Goal: Communication & Community: Answer question/provide support

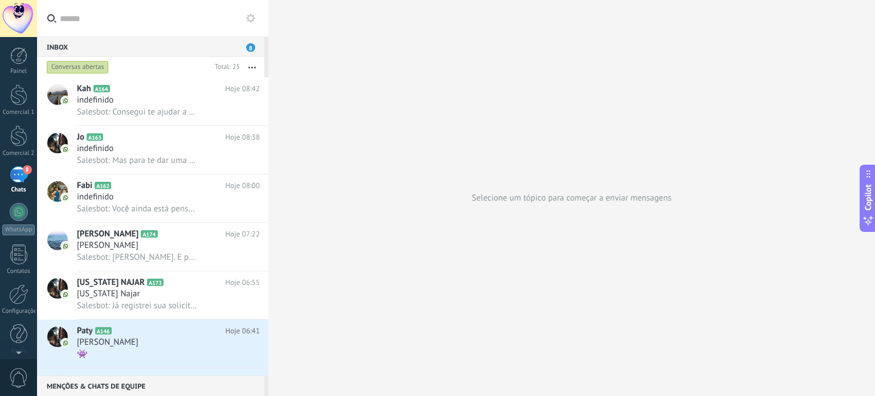
scroll to position [11, 0]
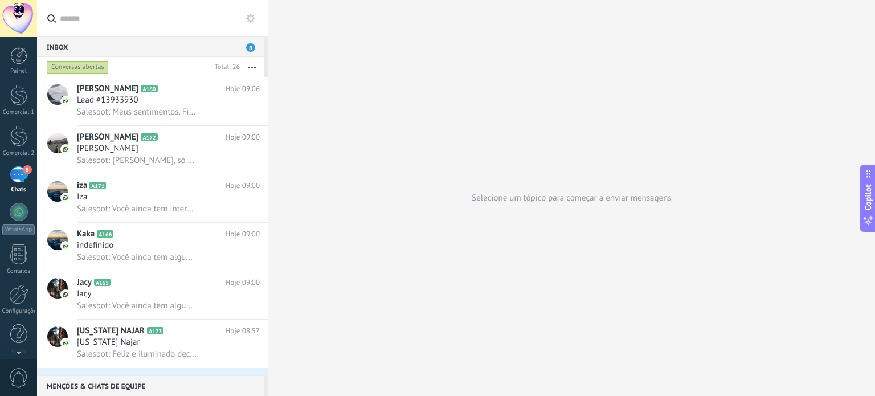
click at [19, 175] on div "8" at bounding box center [19, 174] width 18 height 17
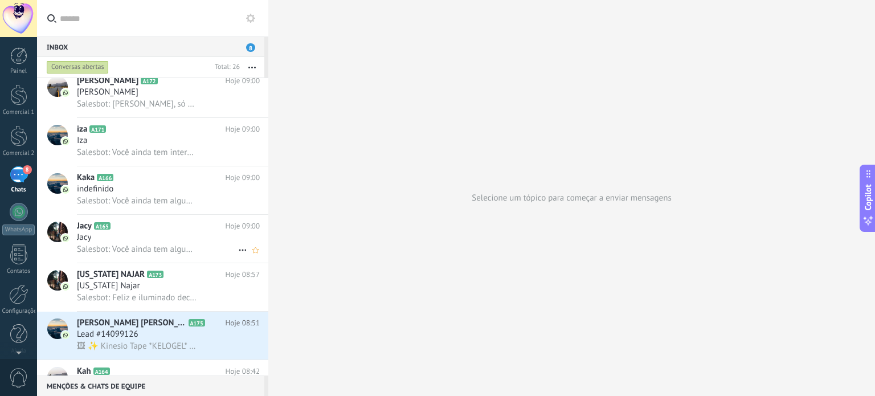
scroll to position [0, 0]
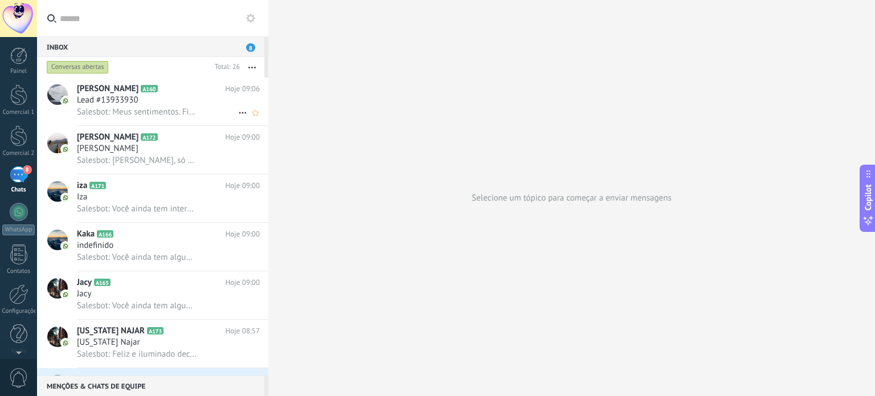
click at [191, 107] on div "Salesbot: Meus sentimentos. Fique tranquila no caminho, estamos te aguardando c…" at bounding box center [168, 112] width 183 height 12
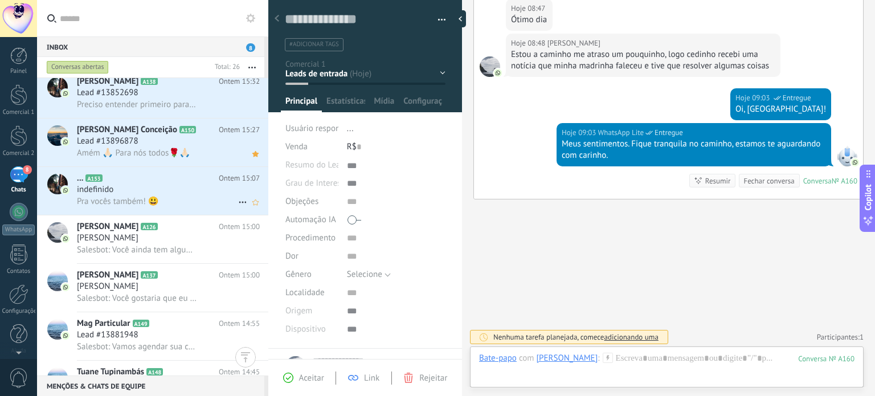
scroll to position [855, 0]
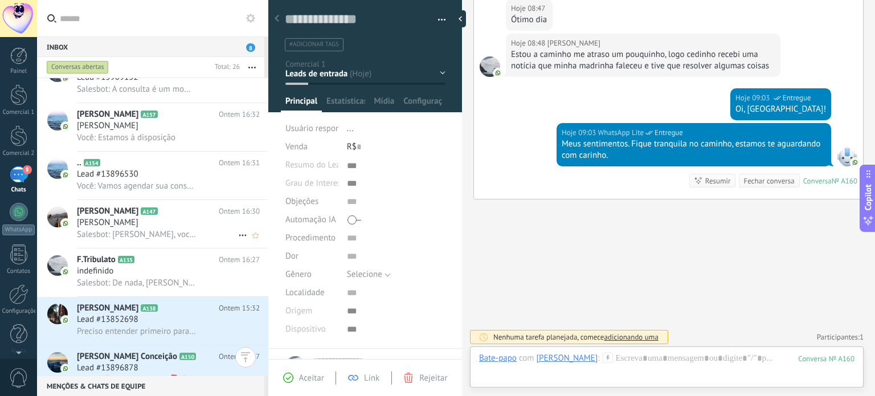
click at [169, 224] on div "[PERSON_NAME]" at bounding box center [168, 222] width 183 height 11
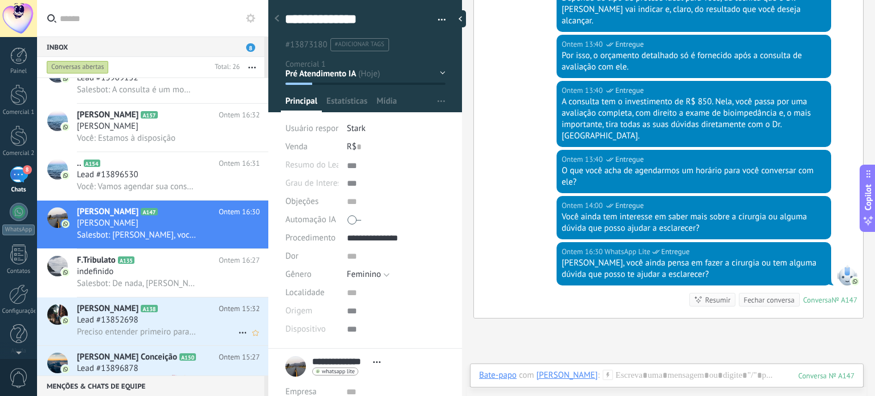
scroll to position [911, 0]
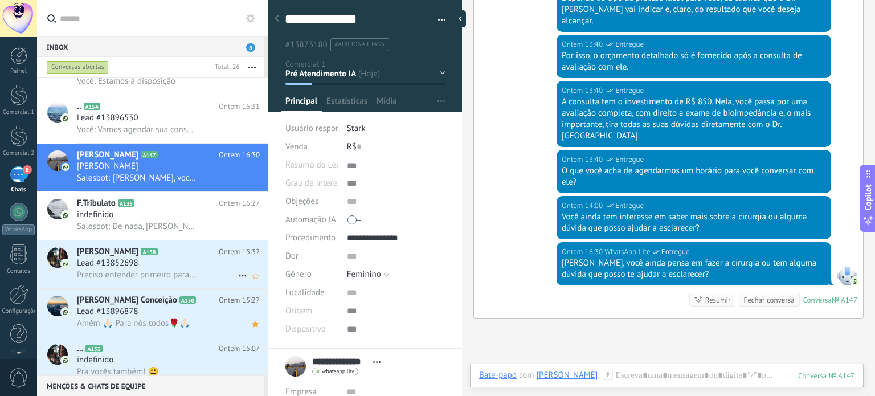
click at [179, 279] on span "Preciso entender primeiro para vê se vale a pena o investimento" at bounding box center [137, 274] width 120 height 11
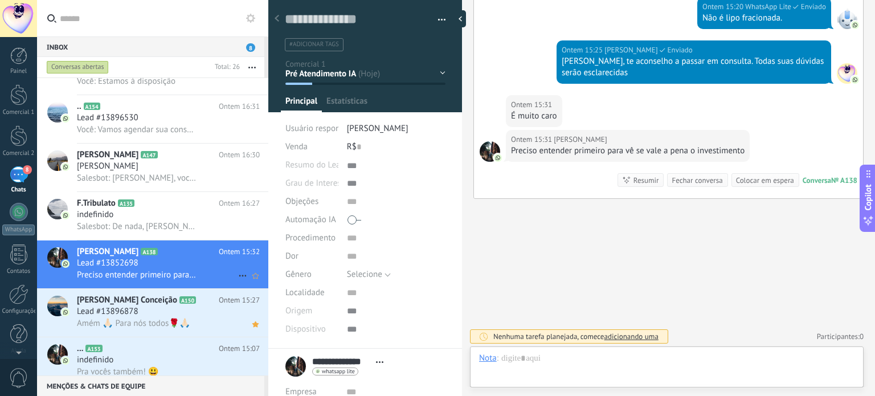
scroll to position [11, 0]
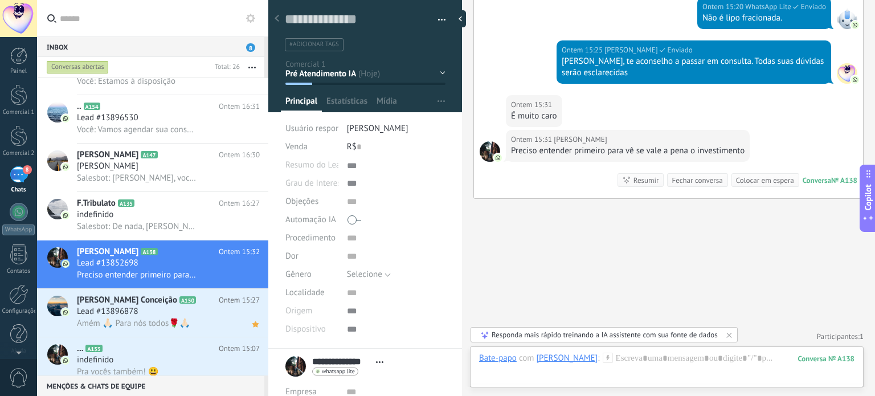
click at [347, 223] on span at bounding box center [354, 220] width 14 height 18
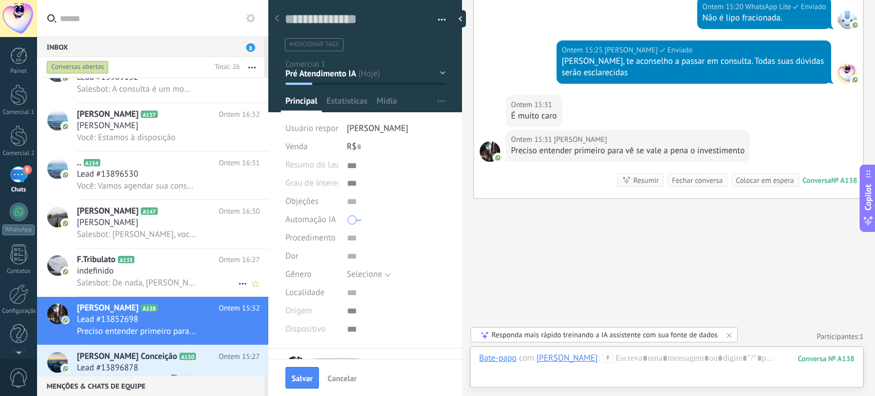
scroll to position [1025, 0]
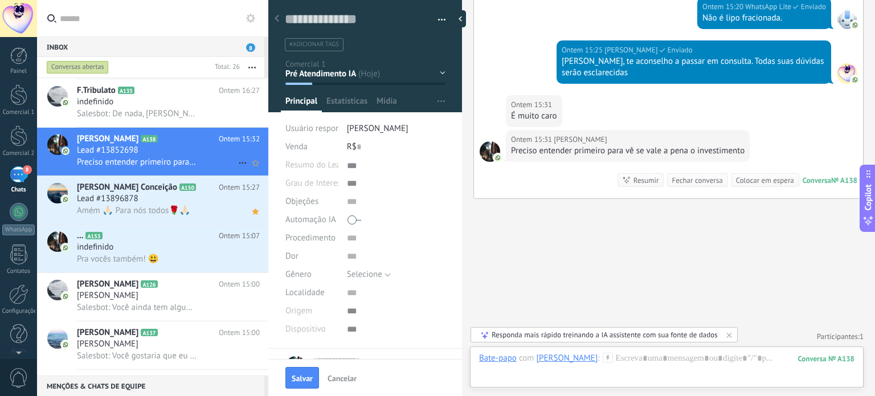
click at [166, 156] on div "Lead #13852698" at bounding box center [168, 150] width 183 height 11
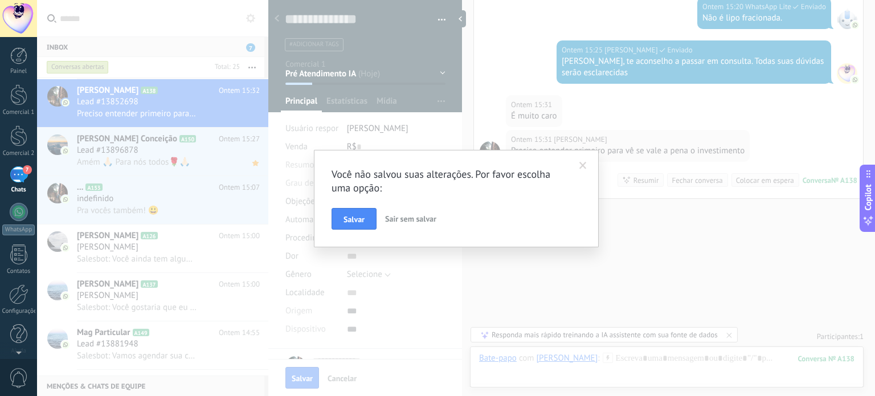
click at [586, 162] on span at bounding box center [582, 166] width 7 height 8
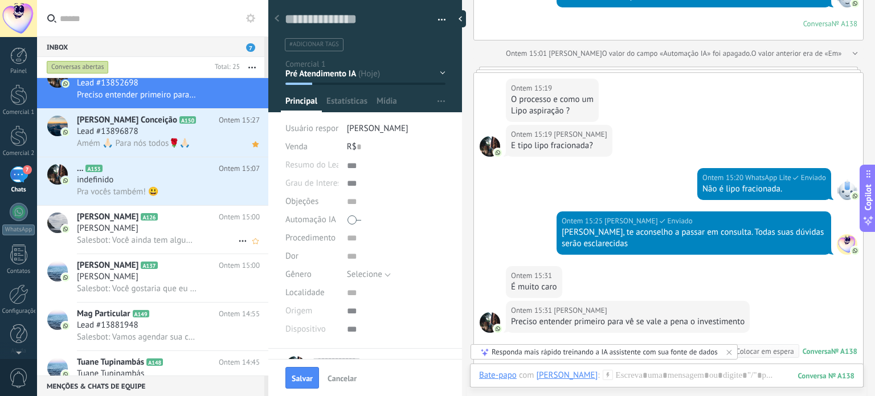
scroll to position [759, 0]
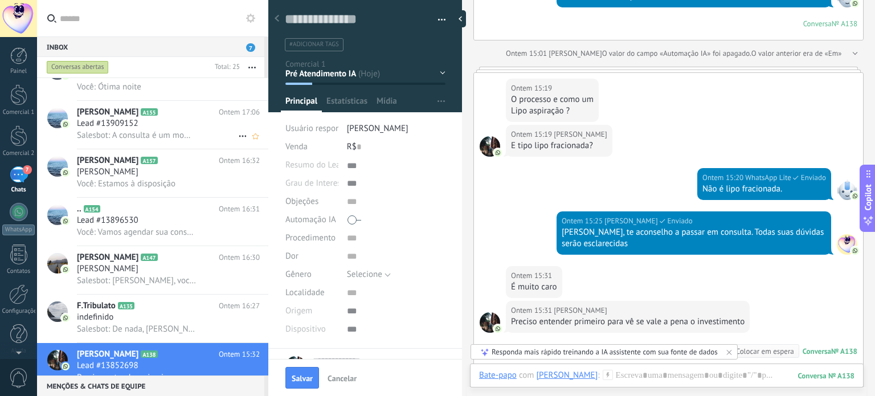
click at [185, 141] on span "Salesbot: A consulta é um momento especial, com duração média de 30-60 minutos,…" at bounding box center [137, 135] width 120 height 11
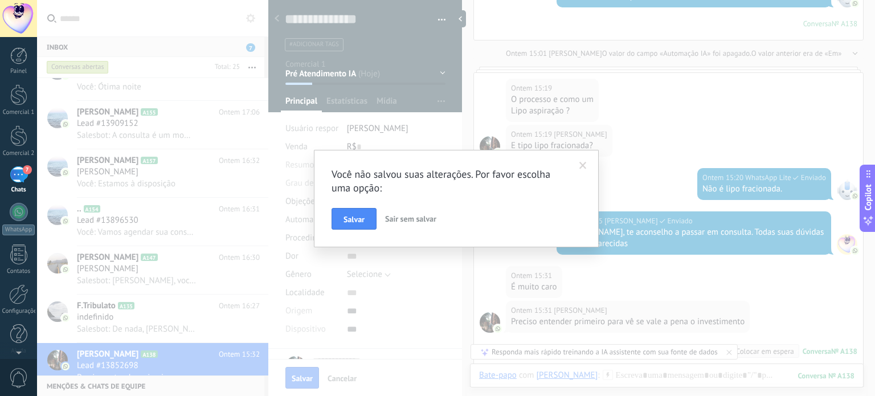
click at [412, 274] on div "Você não salvou suas alterações. Por favor escolha uma opção: [PERSON_NAME] sem…" at bounding box center [456, 198] width 838 height 396
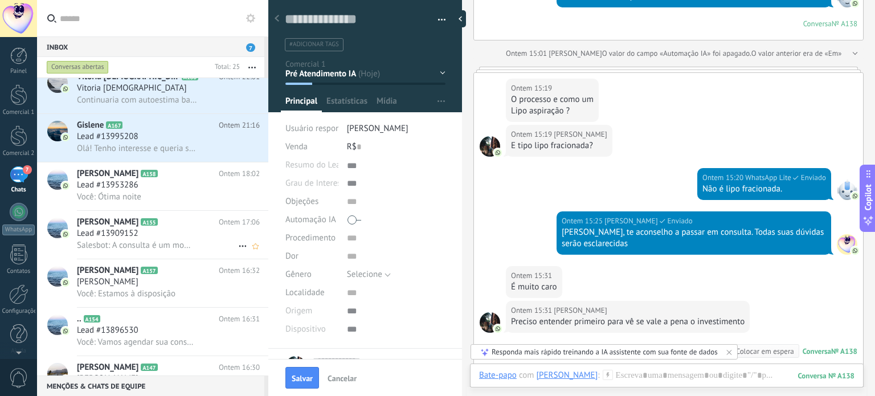
scroll to position [645, 0]
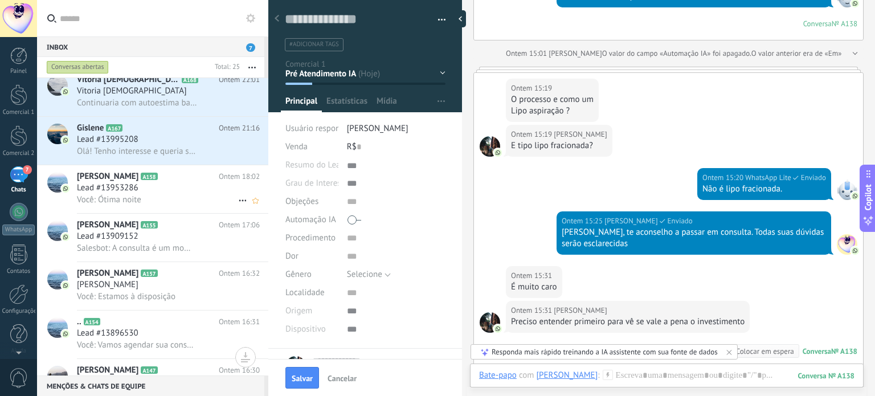
click at [173, 206] on div "Você: Ótima noite" at bounding box center [168, 200] width 183 height 12
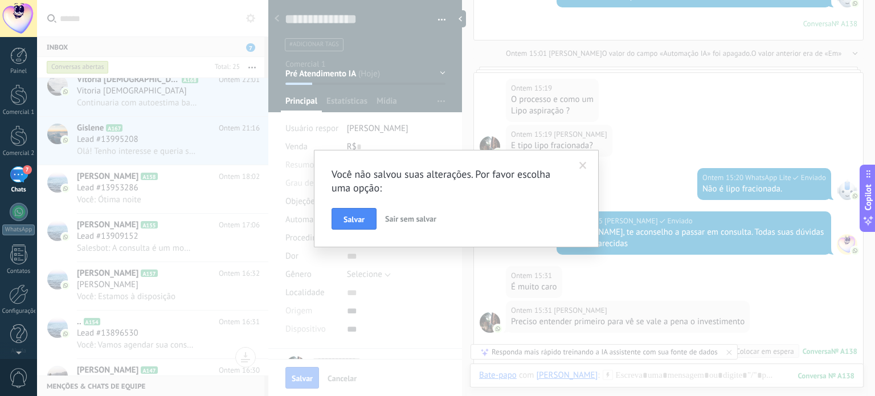
click at [582, 165] on span at bounding box center [582, 166] width 7 height 8
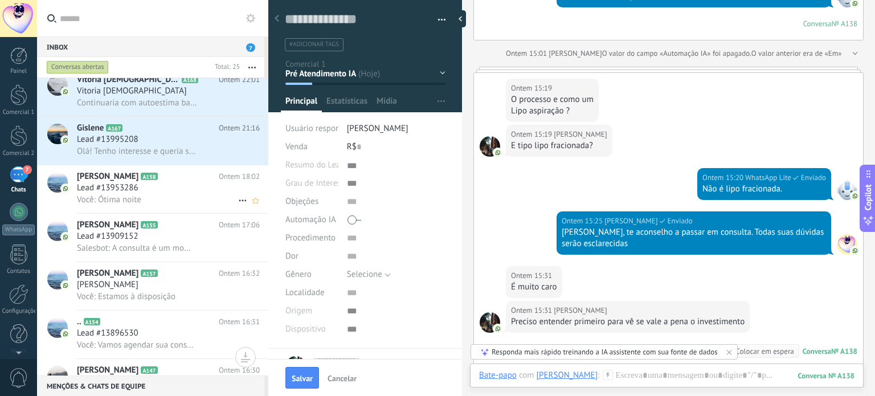
click at [185, 206] on div "Você: Ótima noite" at bounding box center [168, 200] width 183 height 12
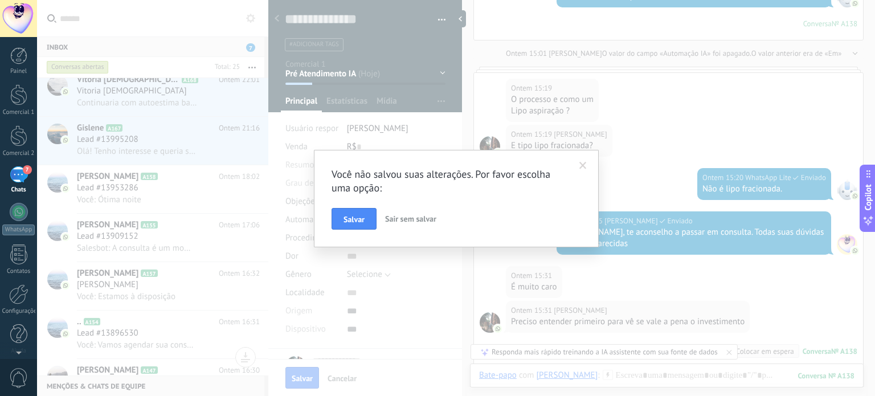
click at [351, 293] on div "Você não salvou suas alterações. Por favor escolha uma opção: [PERSON_NAME] sem…" at bounding box center [456, 198] width 838 height 396
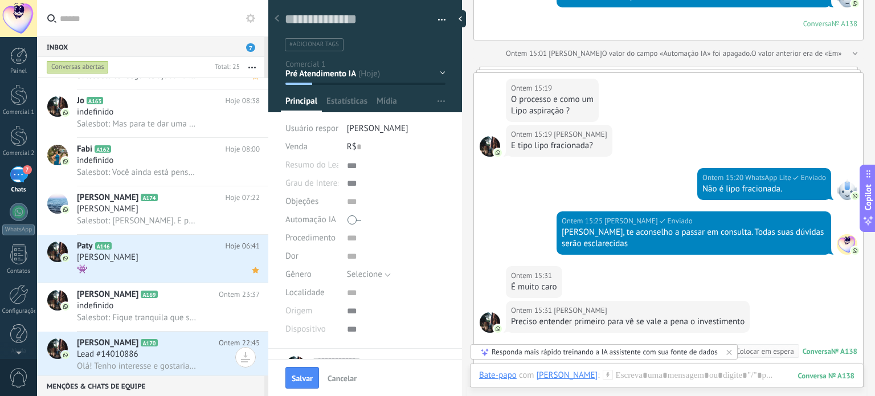
scroll to position [342, 0]
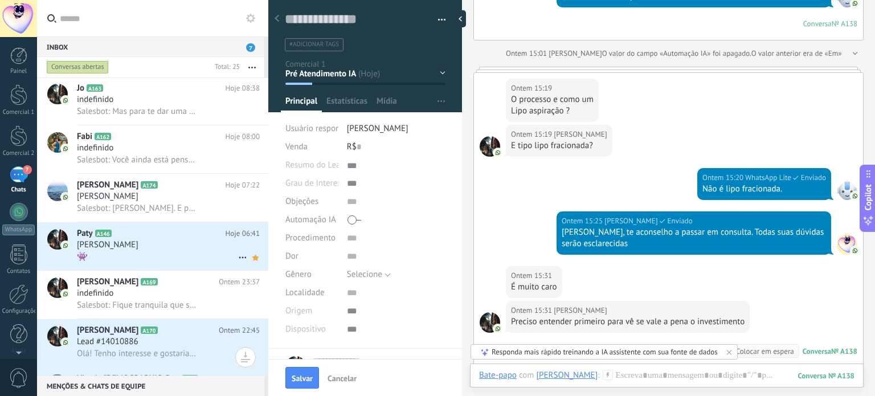
click at [189, 261] on div "👾" at bounding box center [168, 257] width 183 height 12
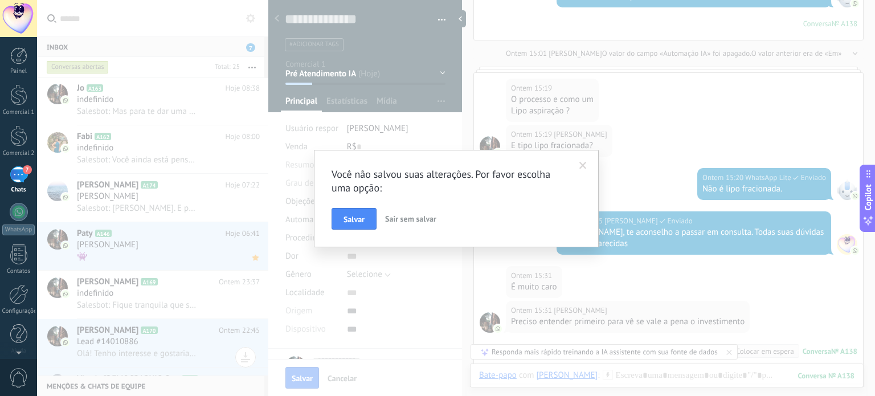
click at [586, 163] on span at bounding box center [582, 166] width 7 height 8
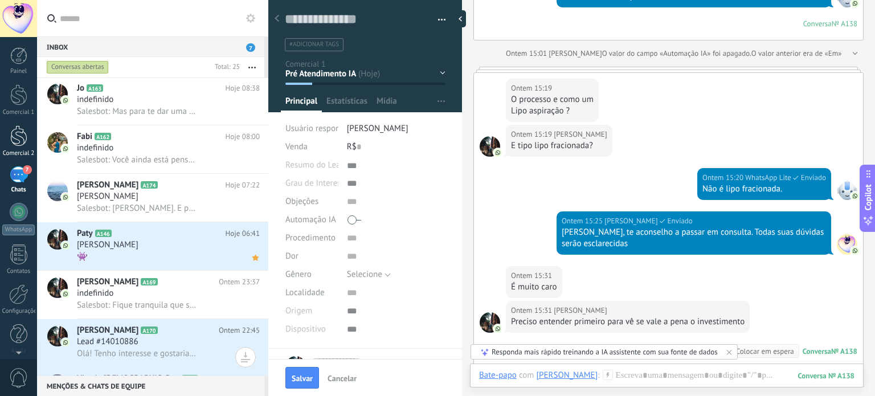
click at [27, 145] on link "Comercial 2" at bounding box center [18, 141] width 37 height 32
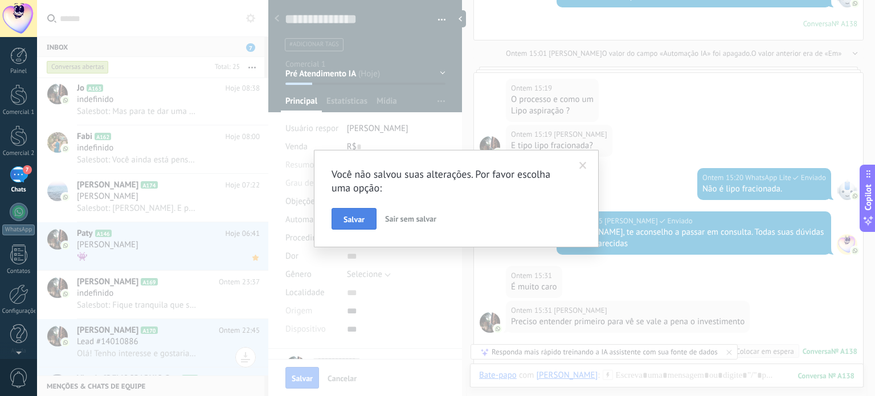
click at [355, 216] on span "Salvar" at bounding box center [354, 219] width 21 height 8
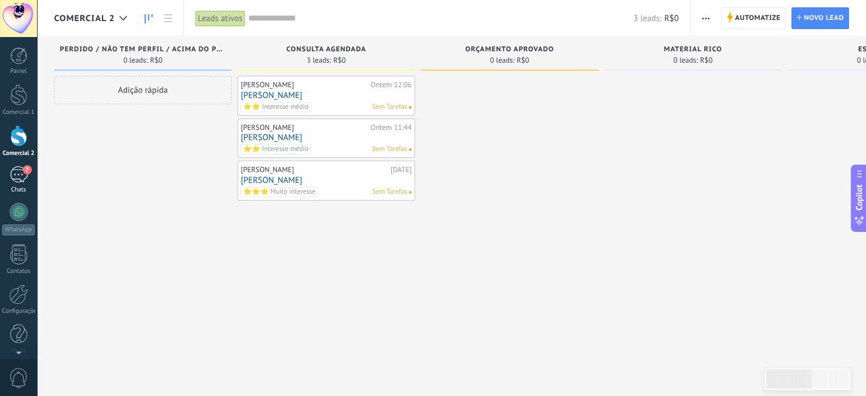
click at [21, 183] on link "7 Chats" at bounding box center [18, 179] width 37 height 27
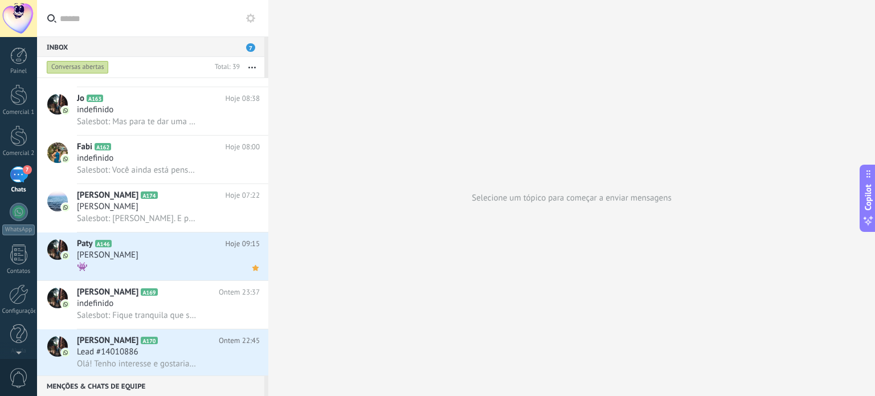
scroll to position [342, 0]
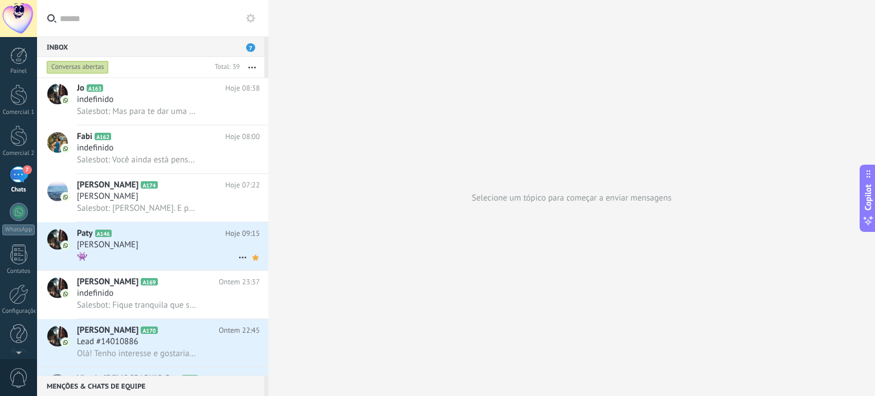
click at [180, 259] on div "👾" at bounding box center [168, 257] width 183 height 12
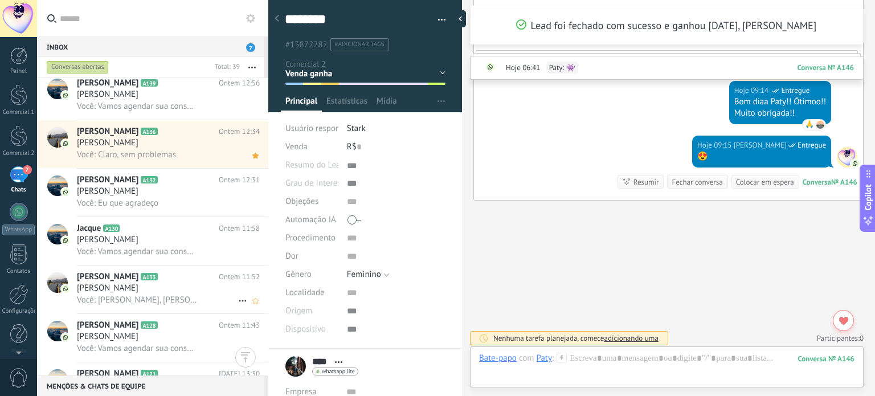
scroll to position [1475, 0]
click at [182, 340] on div "[PERSON_NAME]" at bounding box center [168, 335] width 183 height 11
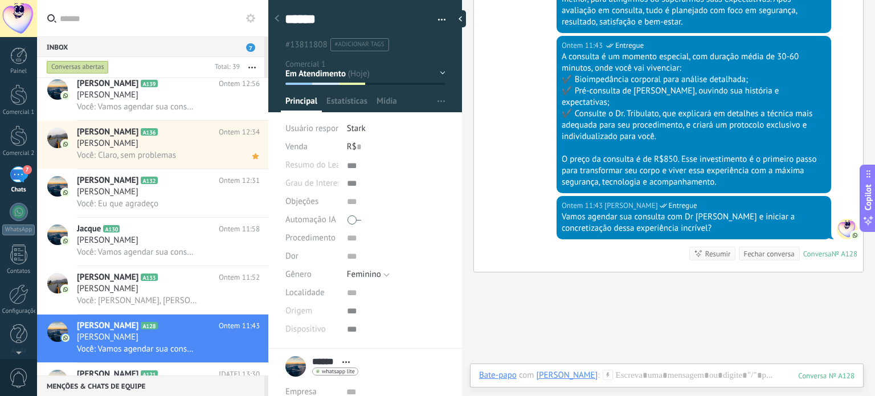
scroll to position [1613, 0]
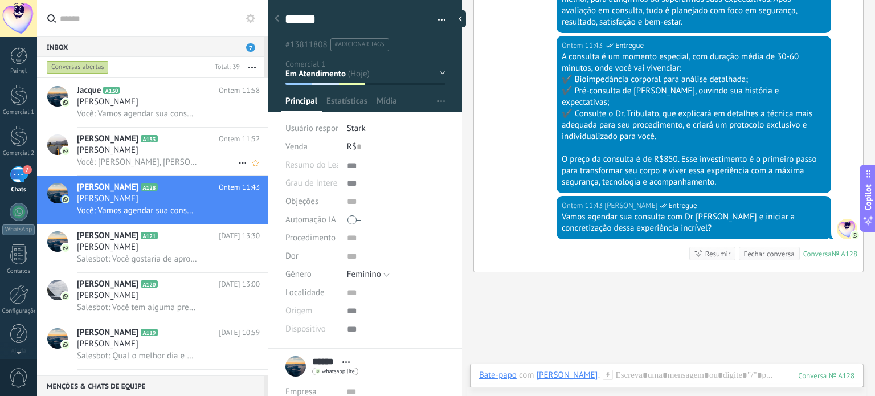
click at [198, 156] on div "[PERSON_NAME]" at bounding box center [168, 150] width 183 height 11
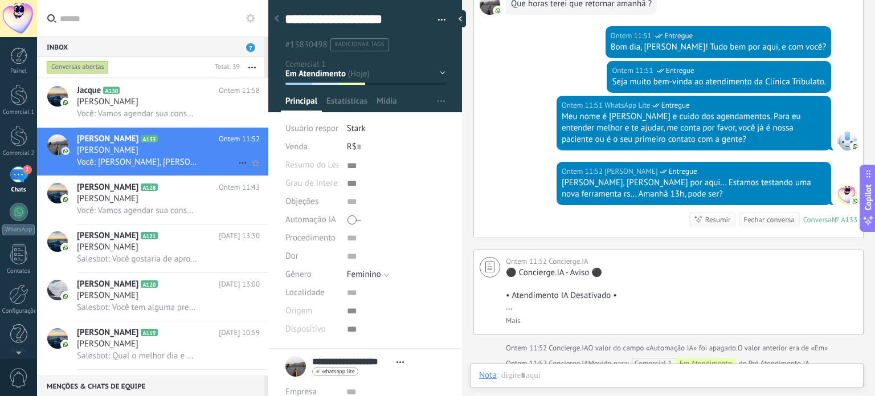
scroll to position [1556, 0]
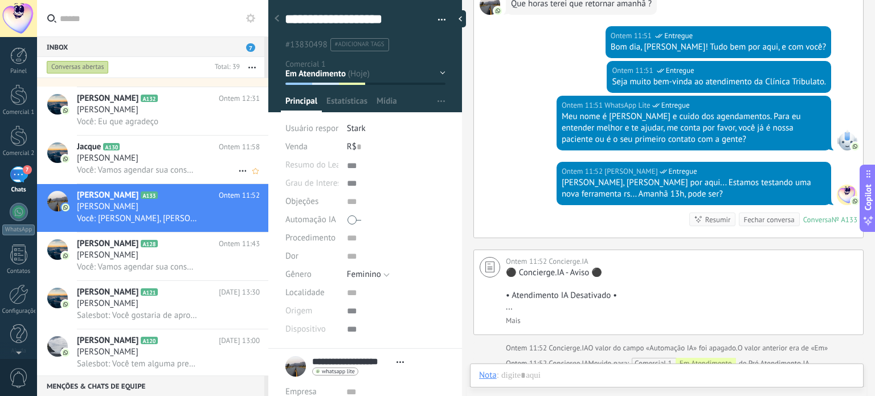
click at [164, 153] on h2 "Jacque A130" at bounding box center [148, 146] width 142 height 11
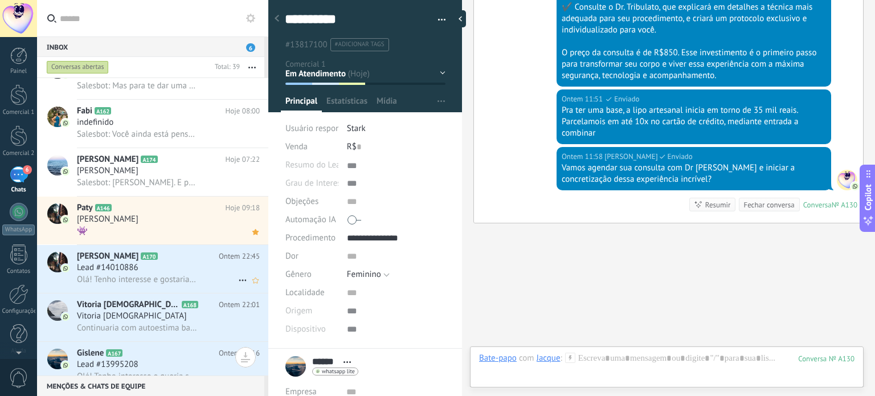
scroll to position [417, 0]
click at [160, 122] on div "indefinido" at bounding box center [168, 122] width 183 height 11
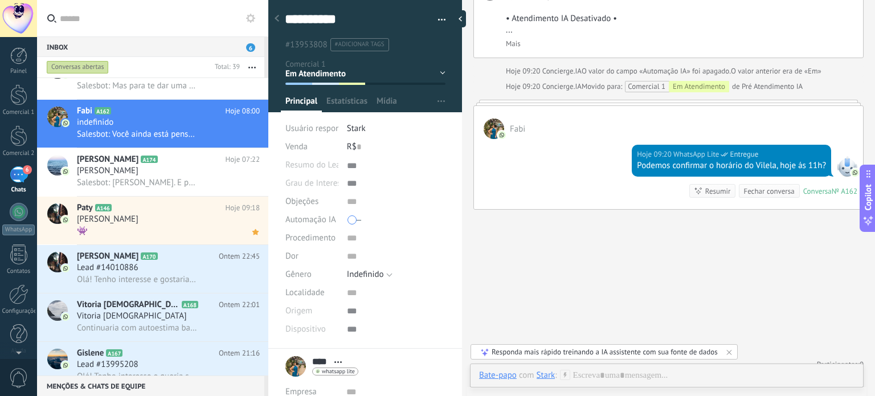
scroll to position [691, 0]
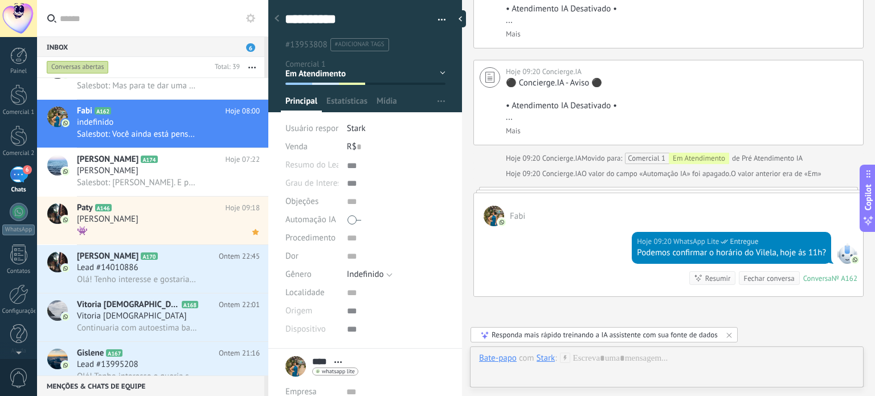
click at [544, 361] on div "Stark" at bounding box center [546, 358] width 19 height 10
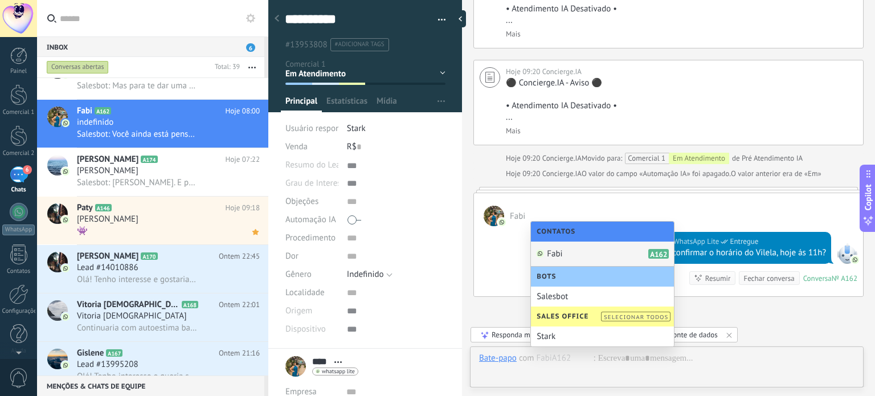
drag, startPoint x: 578, startPoint y: 246, endPoint x: 574, endPoint y: 252, distance: 7.4
click at [574, 252] on div "Fabi A162" at bounding box center [602, 254] width 143 height 25
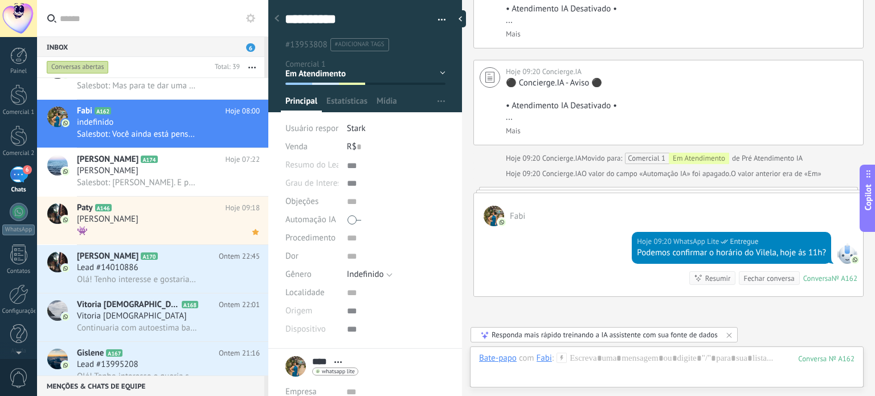
click at [561, 359] on use at bounding box center [562, 358] width 10 height 10
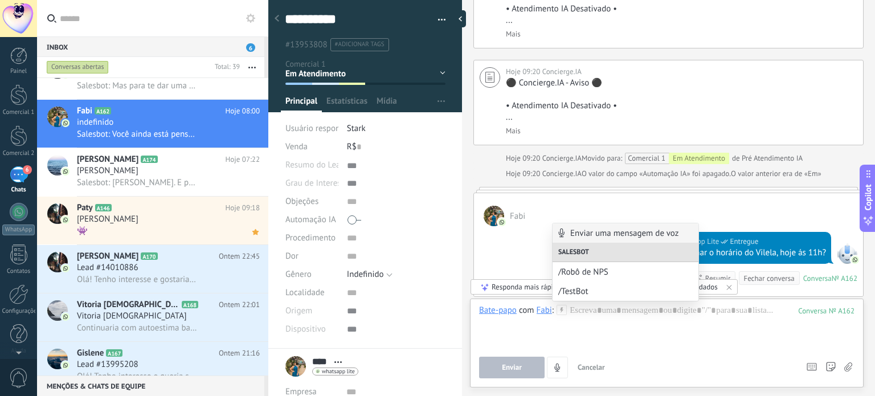
click at [595, 367] on span "Cancelar" at bounding box center [591, 367] width 27 height 10
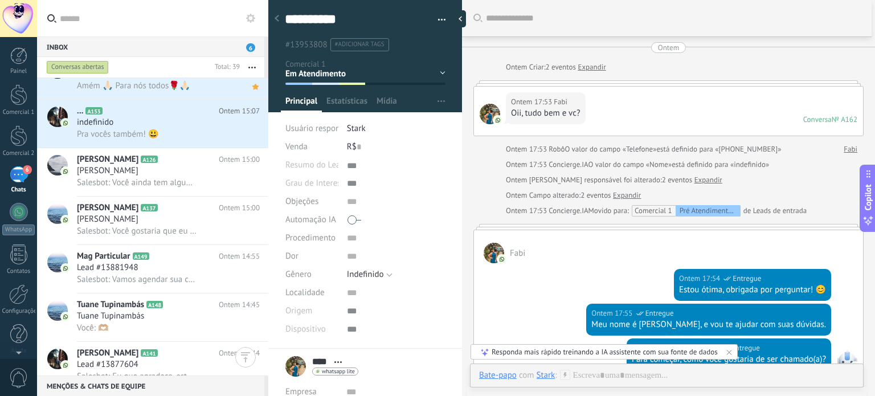
scroll to position [1101, 0]
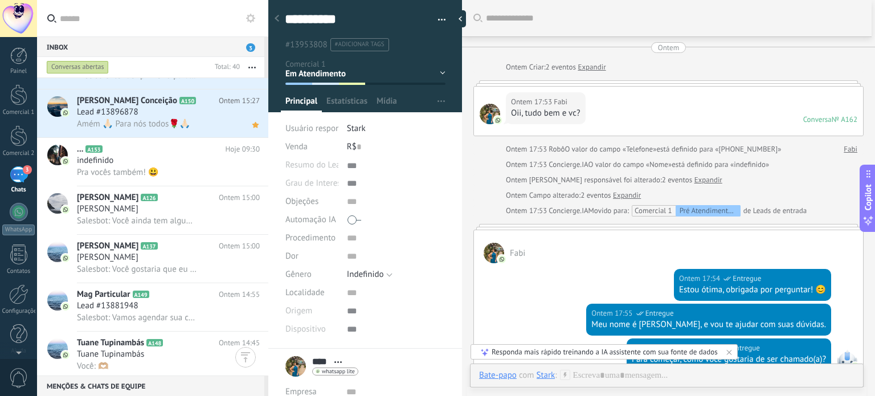
click at [182, 50] on div "Inbox 3" at bounding box center [150, 46] width 227 height 21
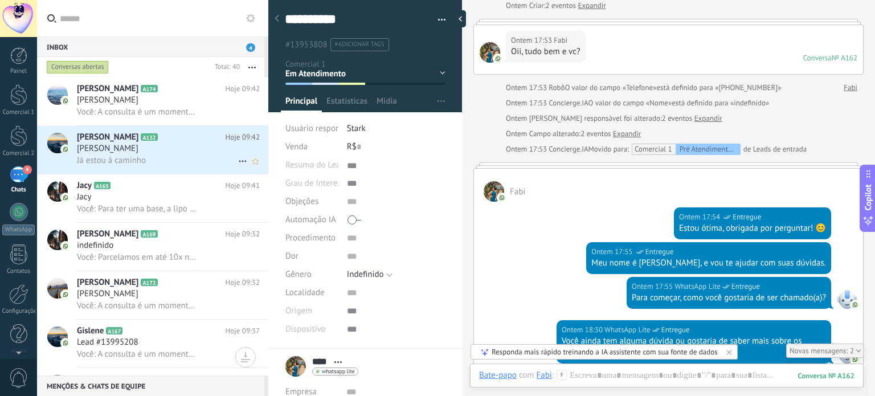
scroll to position [124, 0]
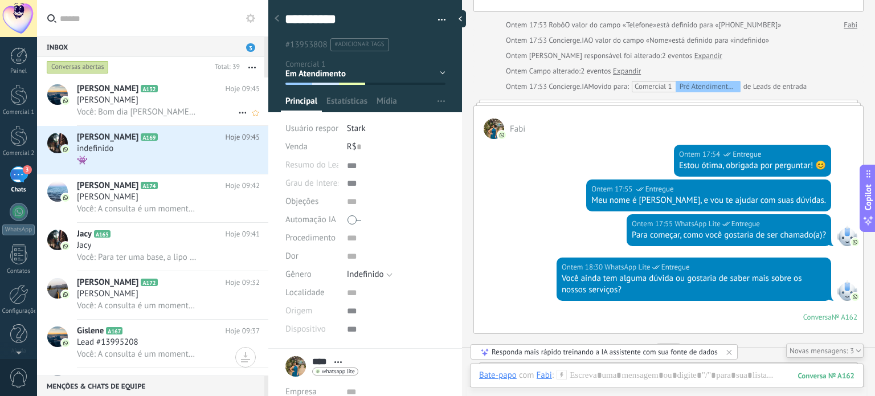
click at [154, 103] on div "[PERSON_NAME]" at bounding box center [168, 100] width 183 height 11
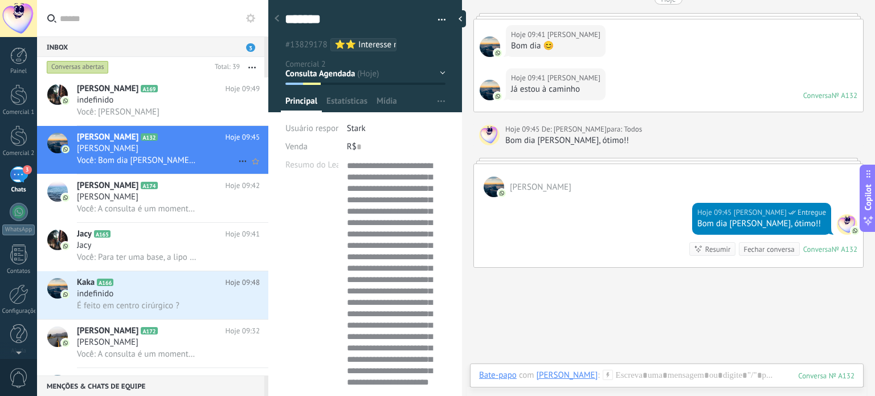
click at [173, 146] on div "[PERSON_NAME]" at bounding box center [168, 148] width 183 height 11
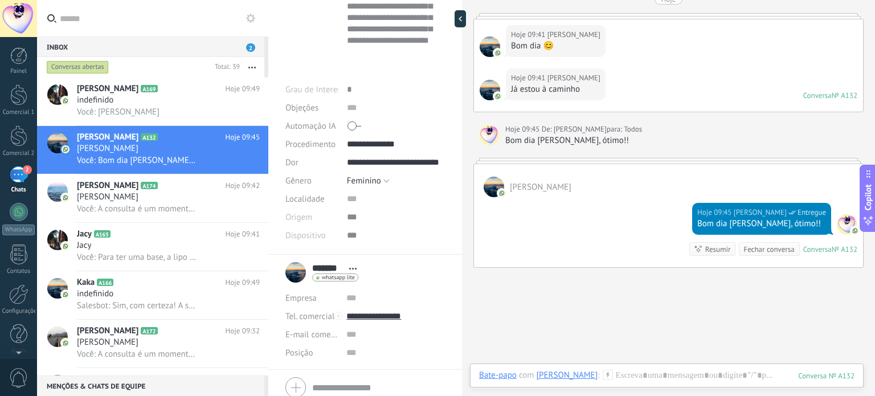
scroll to position [387, 0]
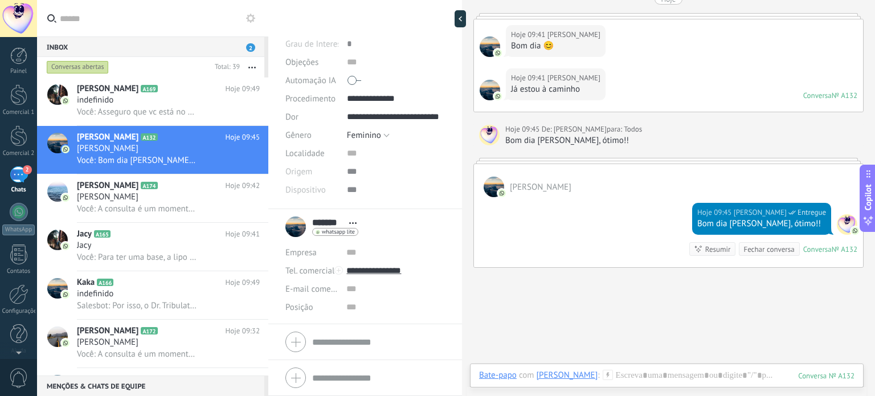
click at [296, 342] on div at bounding box center [365, 342] width 160 height 28
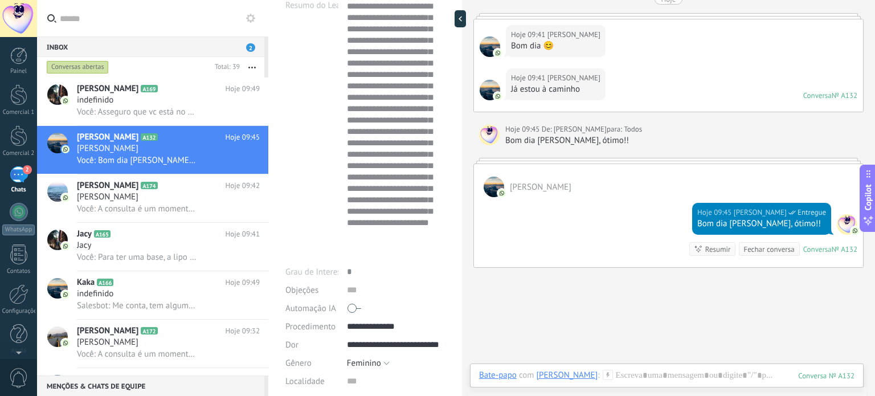
scroll to position [0, 0]
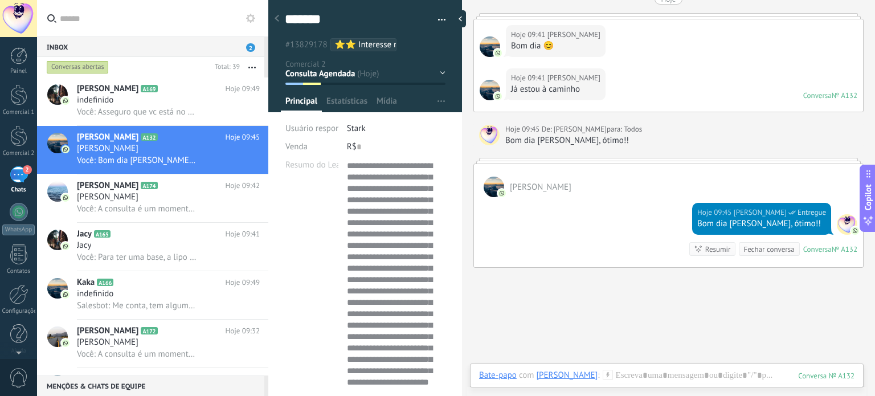
click at [0, 0] on div "Perdido / Não Tem Perfil / Acima do Peso Consulta Agendada Orçamento Aprovado M…" at bounding box center [0, 0] width 0 height 0
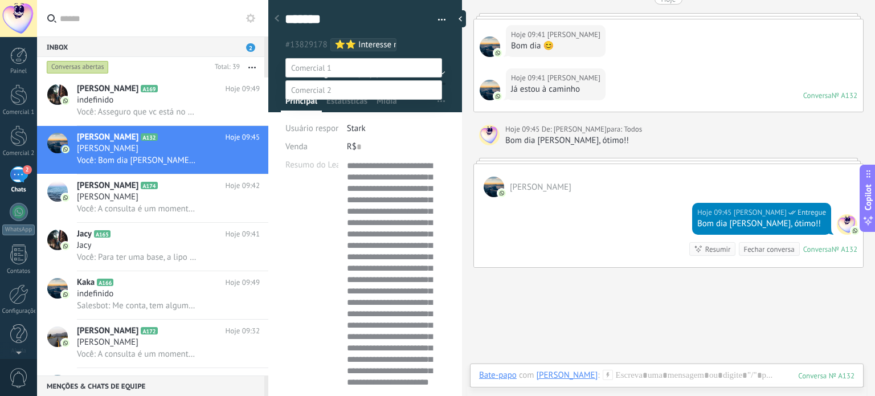
scroll to position [22, 0]
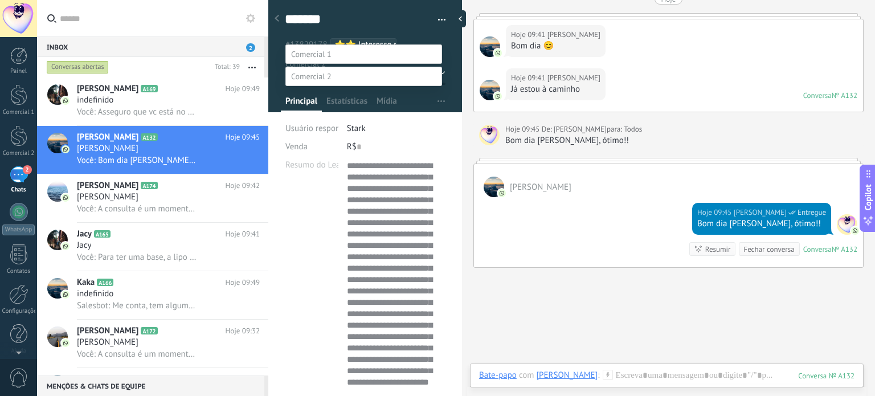
click at [285, 325] on div at bounding box center [456, 184] width 838 height 396
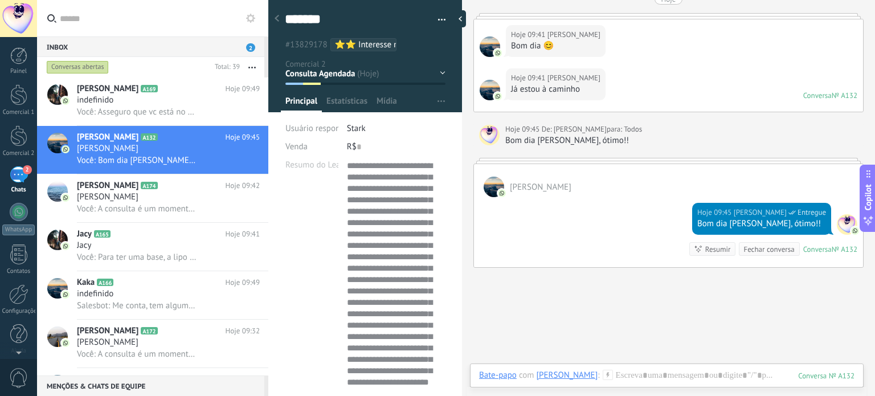
click at [0, 0] on div "Perdido / Não Tem Perfil / Acima do Peso Consulta Agendada Orçamento Aprovado M…" at bounding box center [0, 0] width 0 height 0
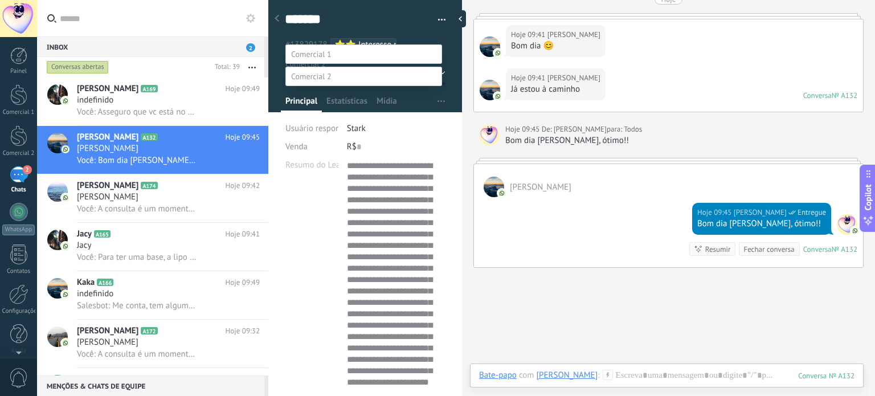
click at [322, 288] on div "Pré Atendimento IA Aguardando Atendimento Em Atendimento Consulta Agendada Lead…" at bounding box center [363, 219] width 157 height 351
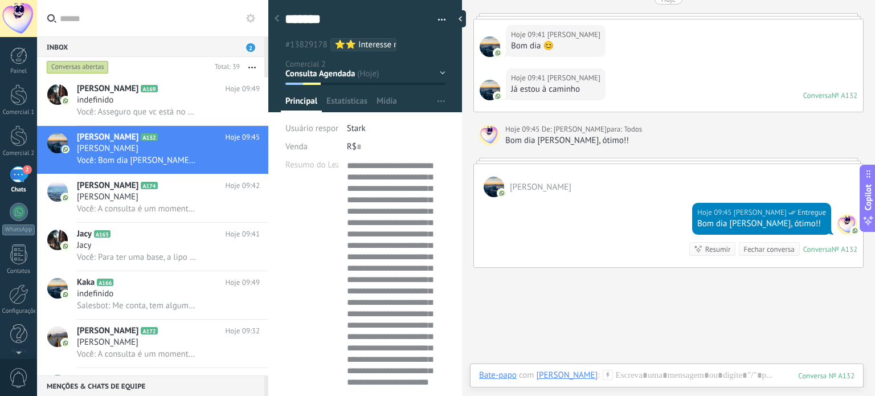
click at [439, 16] on button "button" at bounding box center [438, 19] width 17 height 17
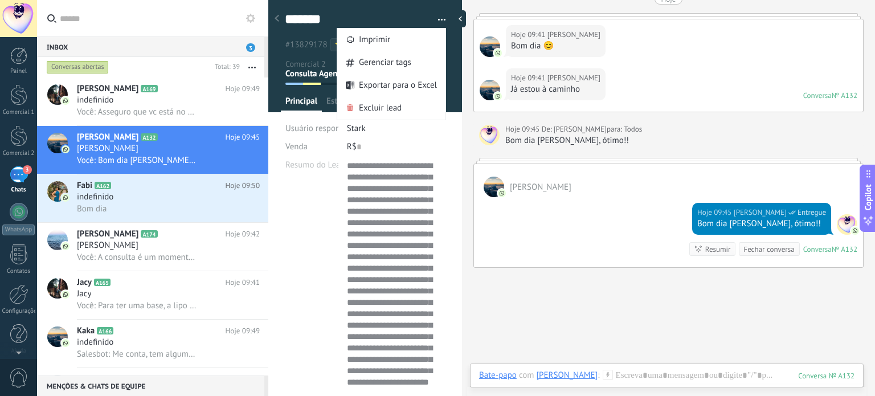
click at [284, 18] on div at bounding box center [277, 19] width 16 height 22
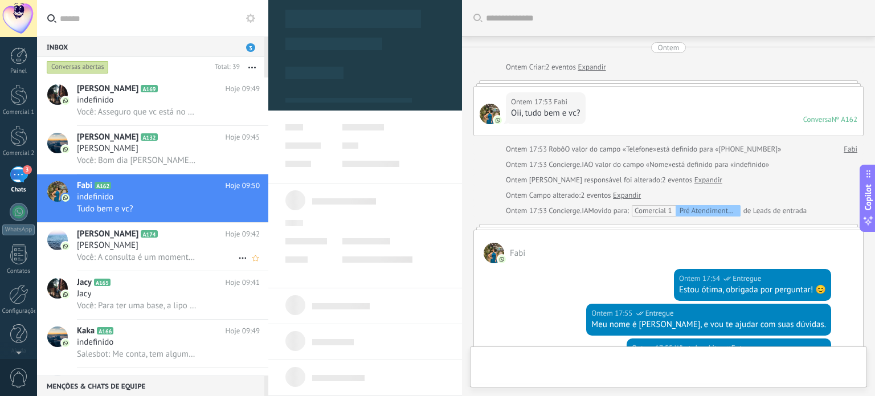
type textarea "***"
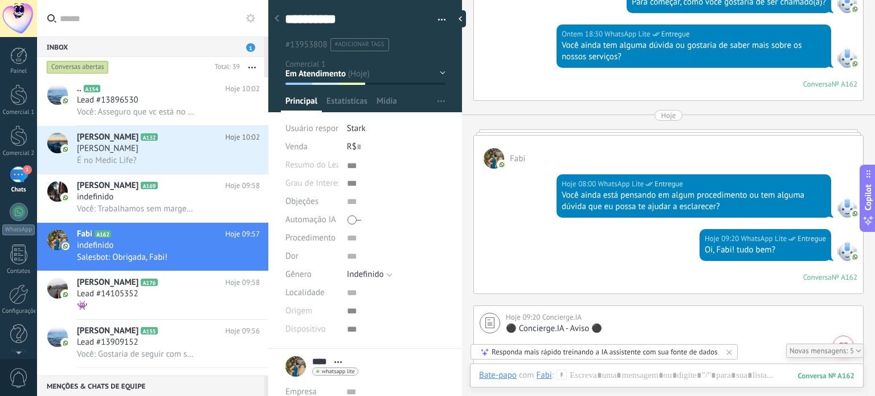
scroll to position [461, 0]
